Goal: Information Seeking & Learning: Learn about a topic

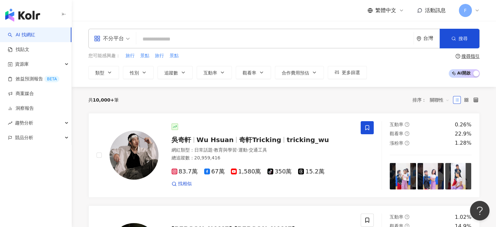
click at [166, 35] on input "search" at bounding box center [275, 39] width 272 height 12
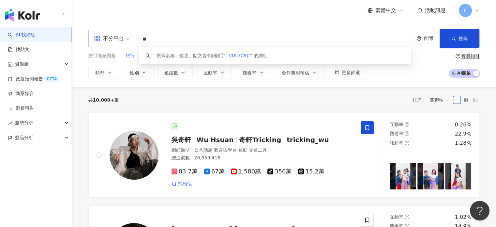
type input "*"
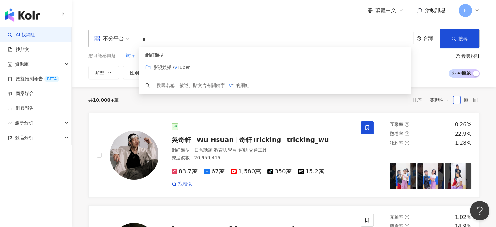
type input "*"
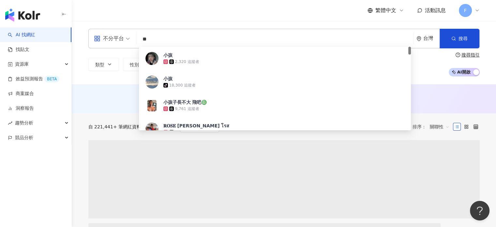
click at [244, 31] on div "不分平台 ** 台灣 搜尋 743fbf68-25dd-43cf-9727-0ca77a39ceec 小孩 2,320 追蹤者 小孩 tiktok-icon …" at bounding box center [283, 39] width 391 height 20
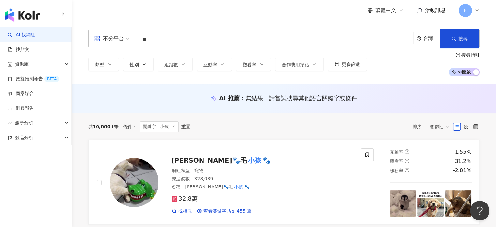
click at [180, 33] on input "**" at bounding box center [275, 39] width 272 height 12
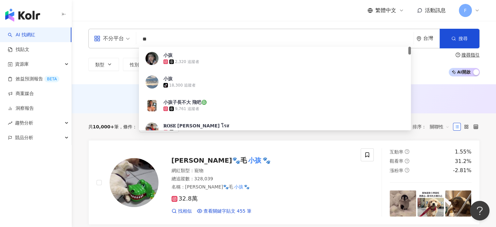
type input "*"
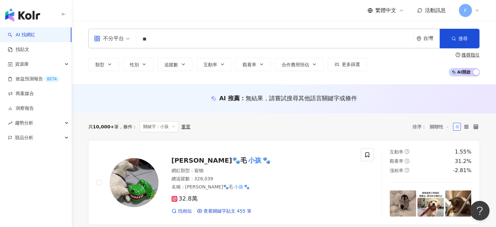
type input "**"
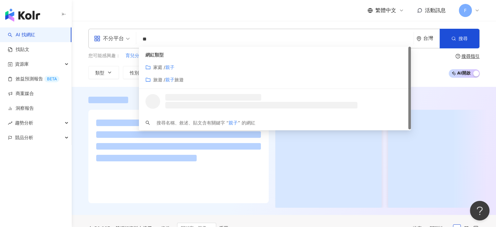
click at [193, 65] on div "家庭 / 親子" at bounding box center [274, 67] width 259 height 7
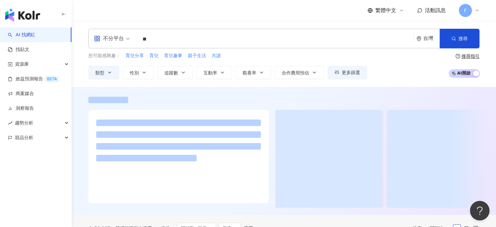
click at [195, 42] on input "**" at bounding box center [275, 39] width 272 height 12
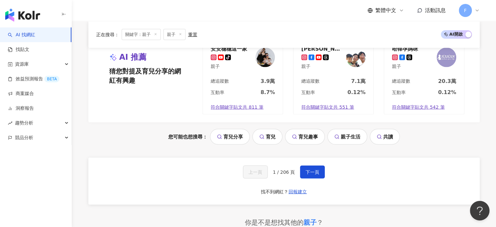
scroll to position [1260, 0]
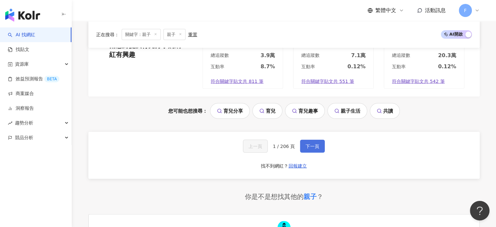
click at [307, 139] on button "下一頁" at bounding box center [312, 145] width 25 height 13
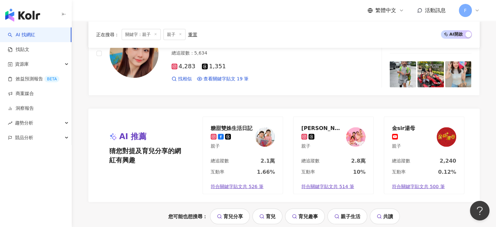
scroll to position [1304, 0]
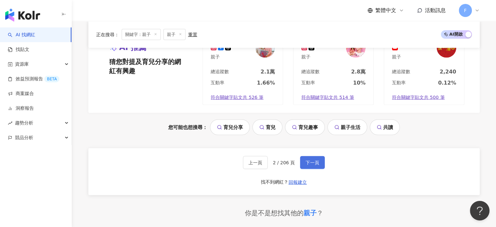
click at [310, 160] on span "下一頁" at bounding box center [312, 162] width 14 height 5
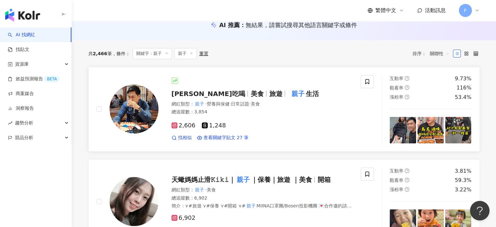
scroll to position [0, 0]
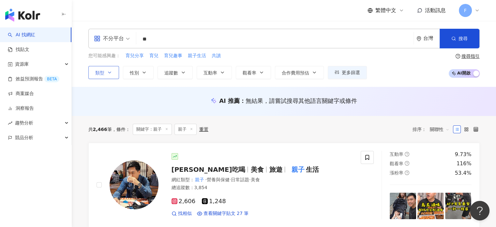
click at [102, 76] on button "類型" at bounding box center [103, 72] width 31 height 13
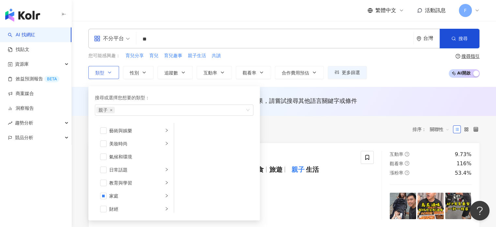
click at [103, 76] on button "類型 搜尋或選擇您想要的類型： 親子 藝術與娛樂 美妝時尚 氣候和環境 日常話題 教育與學習 家庭 財經 美食 命理占卜 遊戲 法政社會 生活風格 影視娛樂 …" at bounding box center [103, 72] width 31 height 13
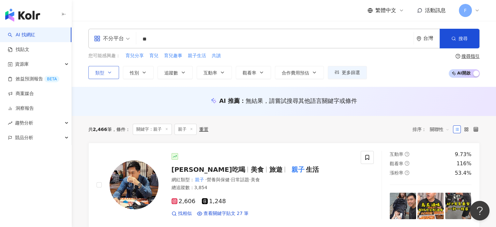
drag, startPoint x: 103, startPoint y: 76, endPoint x: 102, endPoint y: 80, distance: 4.1
click at [103, 77] on button "類型 搜尋或選擇您想要的類型： 親子 藝術與娛樂 美妝時尚 氣候和環境 日常話題 教育與學習 家庭 財經 美食 命理占卜 遊戲 法政社會 生活風格 影視娛樂 …" at bounding box center [103, 72] width 31 height 13
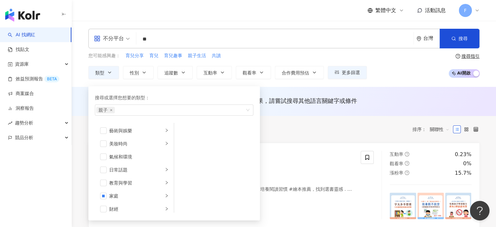
click at [349, 131] on div "共 2,466 筆 條件 ： 關鍵字：親子 親子 重置 排序： 關聯性" at bounding box center [283, 129] width 391 height 11
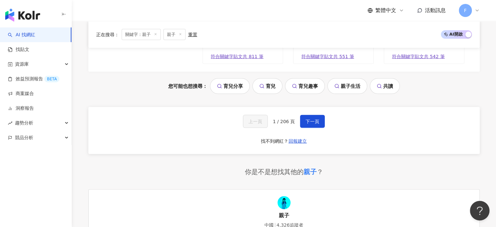
scroll to position [1283, 0]
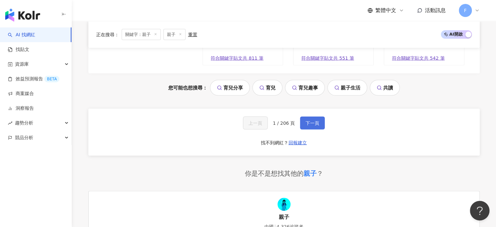
click at [301, 116] on button "下一頁" at bounding box center [312, 122] width 25 height 13
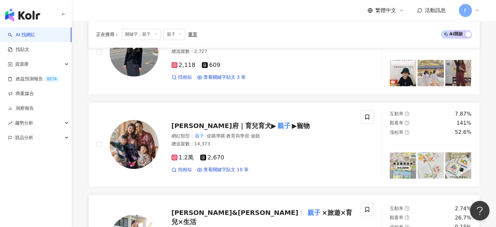
scroll to position [561, 0]
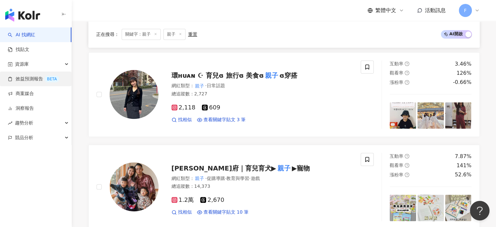
click at [22, 81] on link "效益預測報告 BETA" at bounding box center [33, 79] width 51 height 7
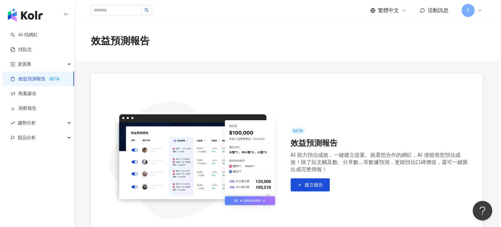
scroll to position [124, 0]
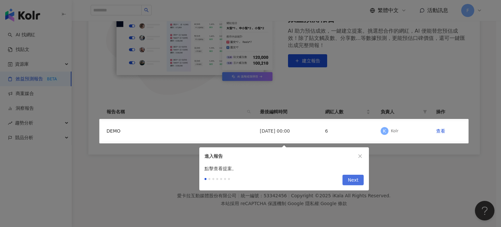
click at [357, 183] on span "Next" at bounding box center [352, 180] width 11 height 10
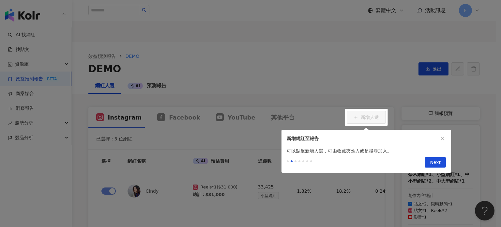
click at [441, 138] on icon "close" at bounding box center [442, 138] width 5 height 5
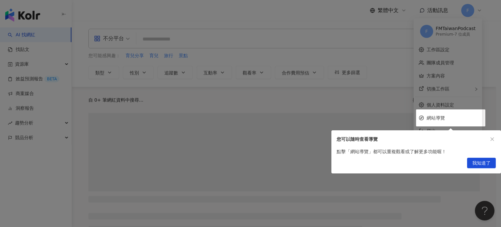
click at [480, 161] on span "我知道了" at bounding box center [481, 163] width 18 height 10
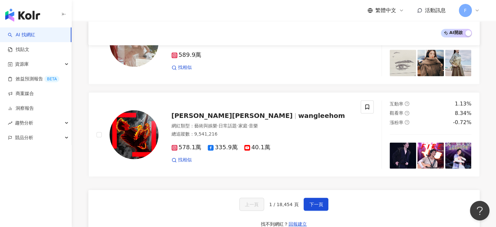
scroll to position [1130, 0]
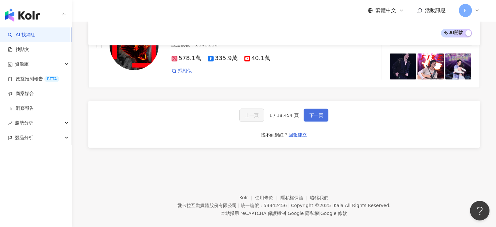
click at [319, 112] on span "下一頁" at bounding box center [316, 114] width 14 height 5
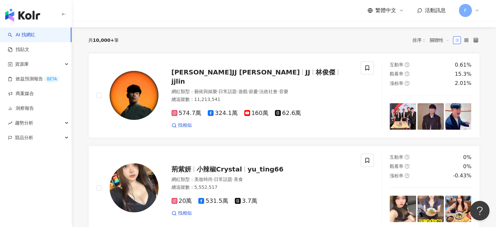
scroll to position [0, 0]
